Goal: Find specific page/section: Find specific page/section

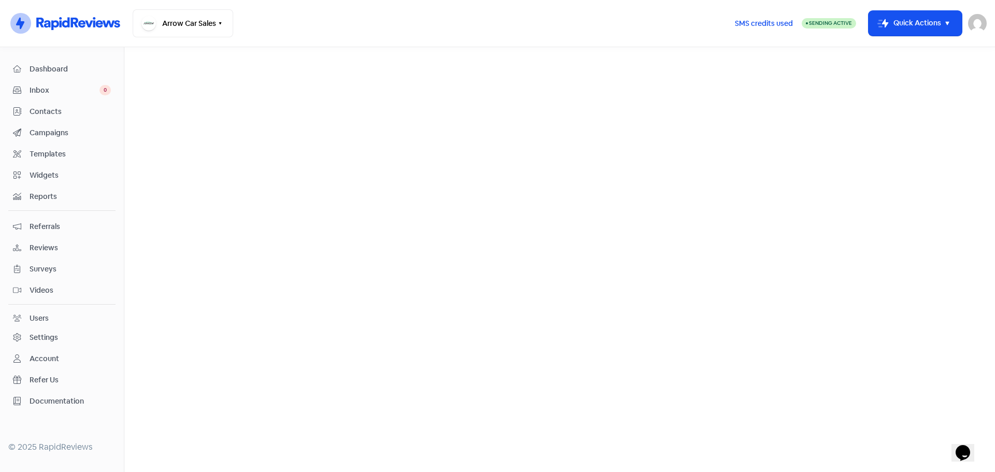
drag, startPoint x: 46, startPoint y: 249, endPoint x: 74, endPoint y: 218, distance: 41.8
click at [46, 248] on span "Reviews" at bounding box center [70, 248] width 81 height 11
click at [331, 58] on link "Reviews" at bounding box center [328, 59] width 32 height 12
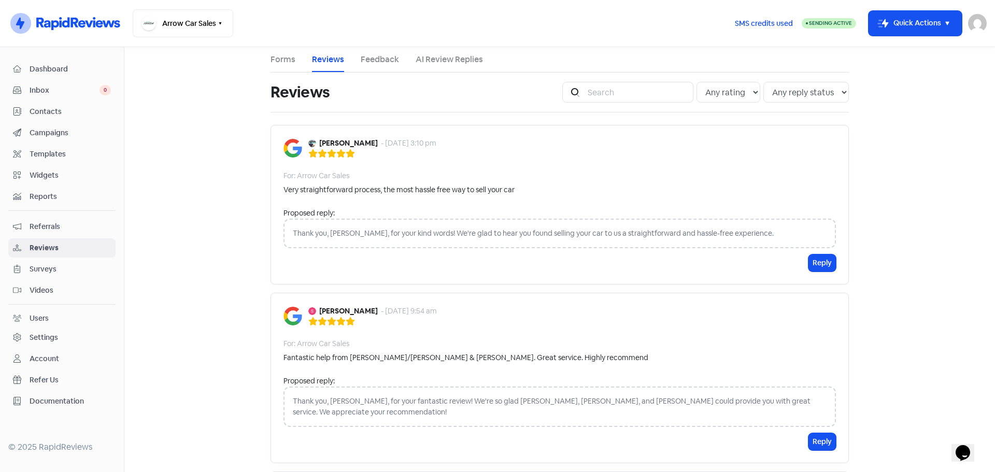
click at [43, 67] on span "Dashboard" at bounding box center [70, 69] width 81 height 11
